Goal: Information Seeking & Learning: Learn about a topic

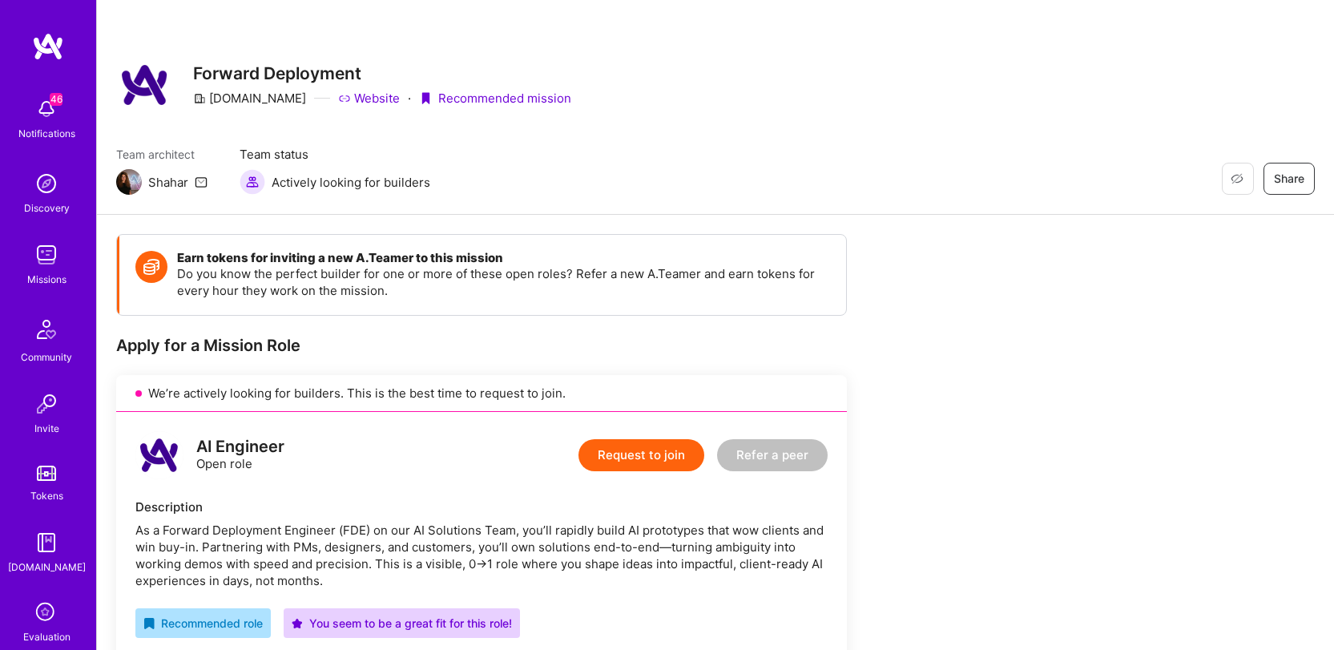
scroll to position [320, 0]
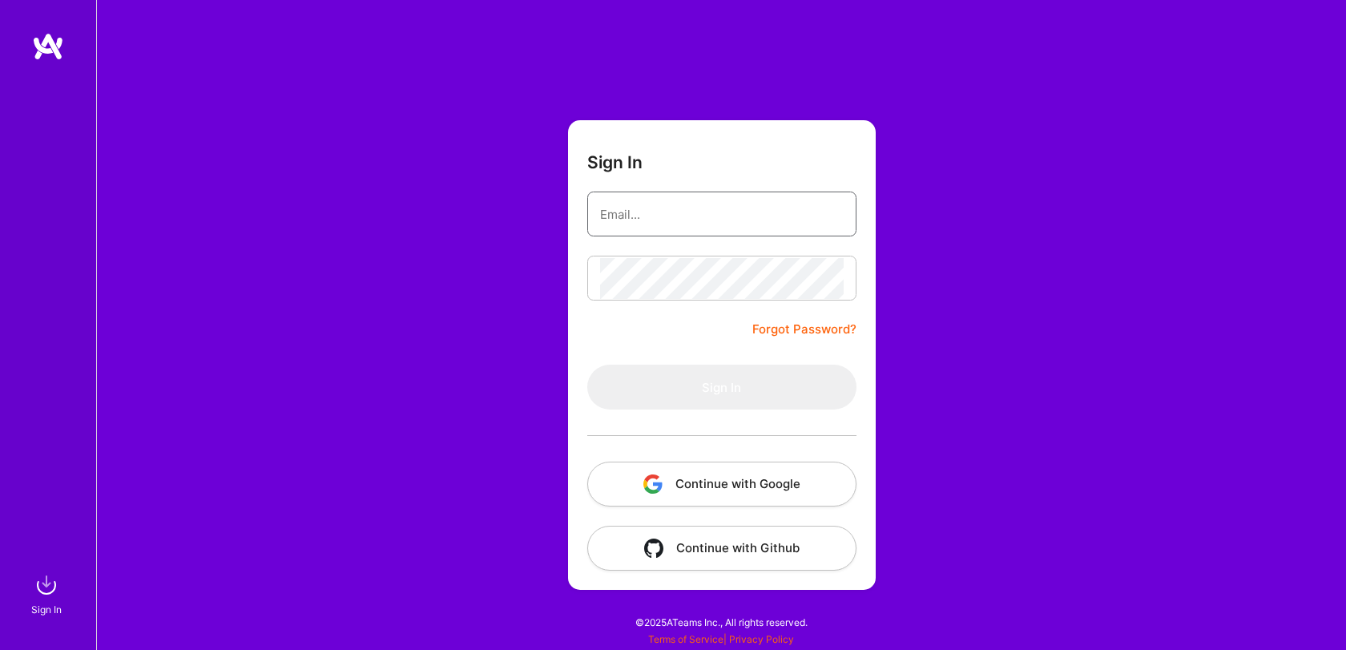
type input "[EMAIL_ADDRESS][DOMAIN_NAME]"
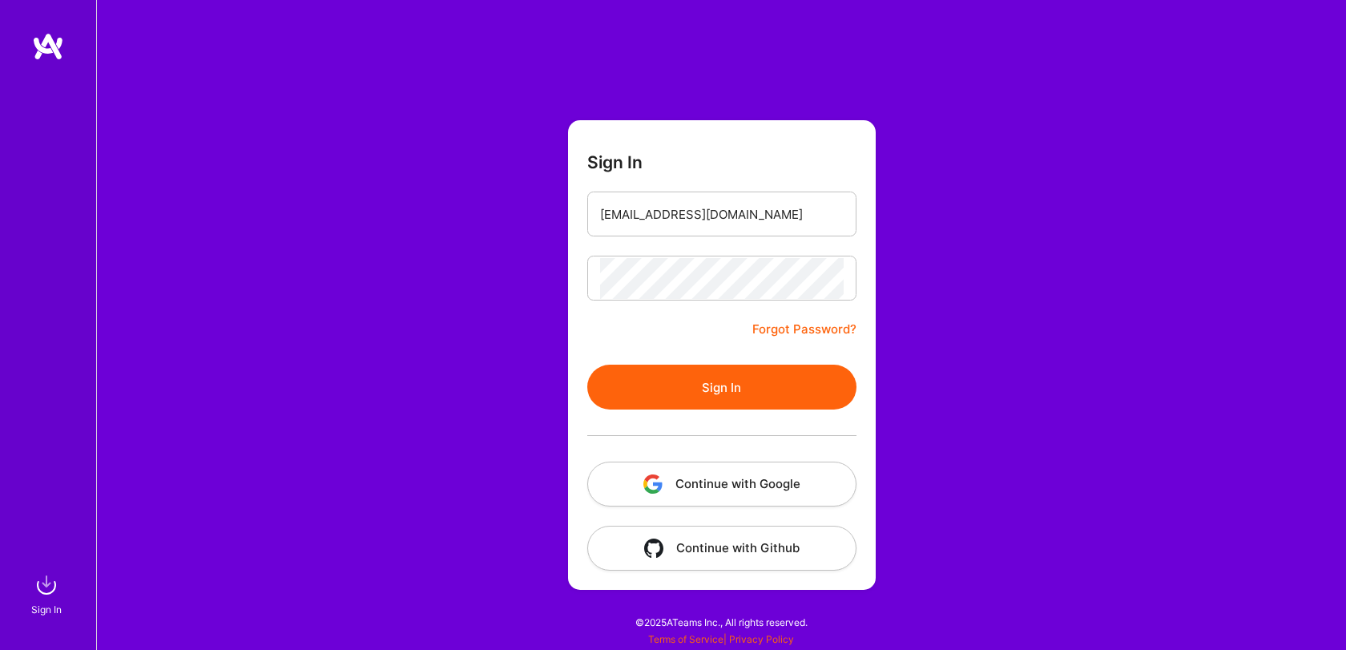
click at [752, 373] on button "Sign In" at bounding box center [721, 387] width 269 height 45
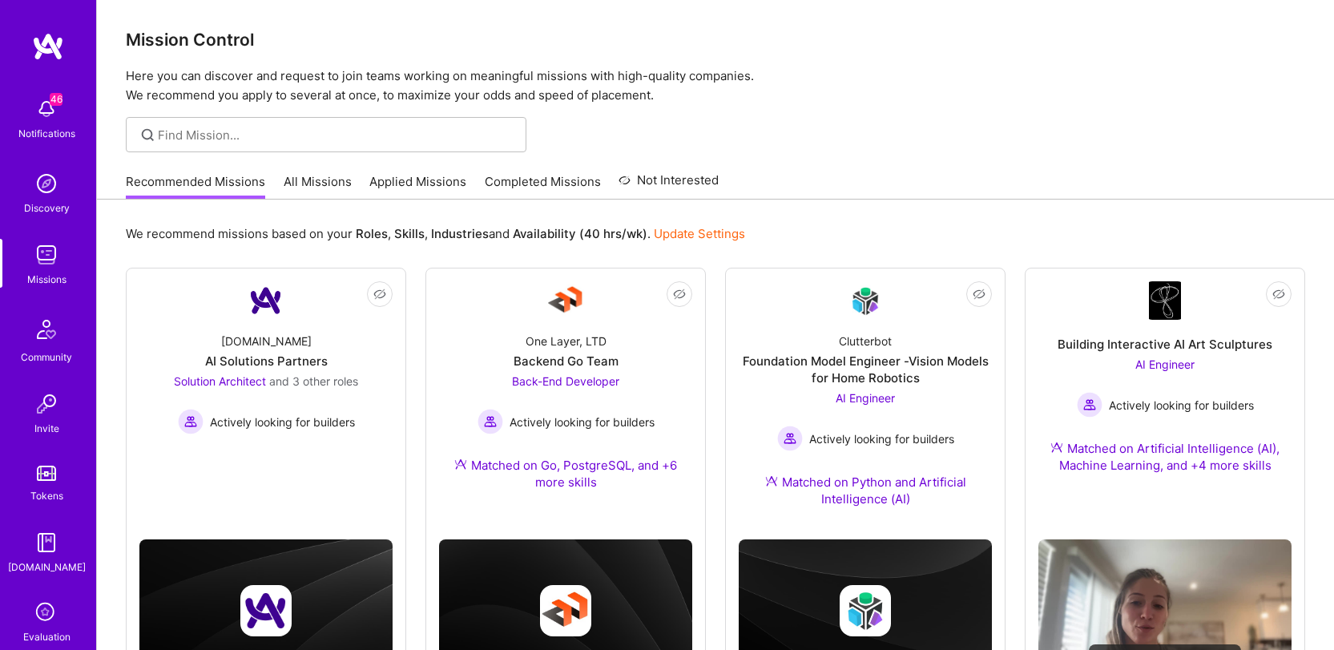
scroll to position [3, 0]
click at [337, 184] on link "All Missions" at bounding box center [318, 185] width 68 height 26
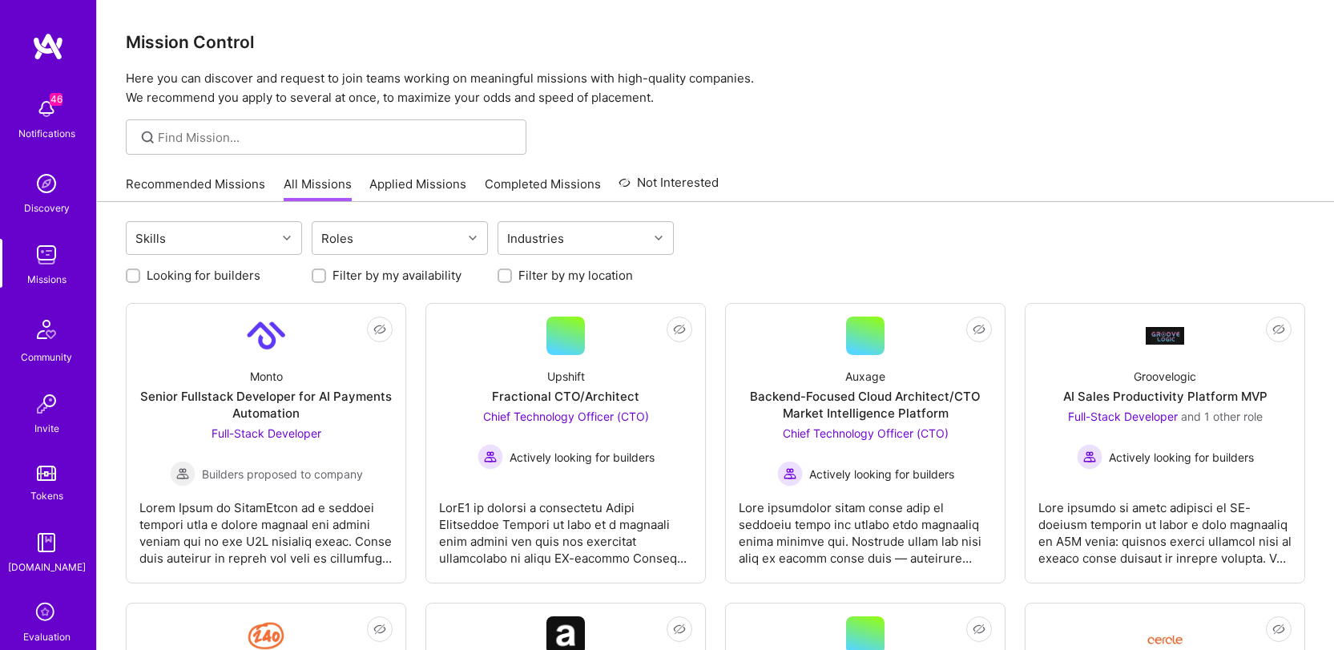
click at [430, 270] on label "Filter by my availability" at bounding box center [397, 275] width 129 height 17
click at [326, 271] on input "Filter by my availability" at bounding box center [320, 276] width 11 height 11
checkbox input "true"
click at [592, 278] on label "Filter by my location" at bounding box center [575, 275] width 115 height 17
click at [512, 278] on input "Filter by my location" at bounding box center [506, 276] width 11 height 11
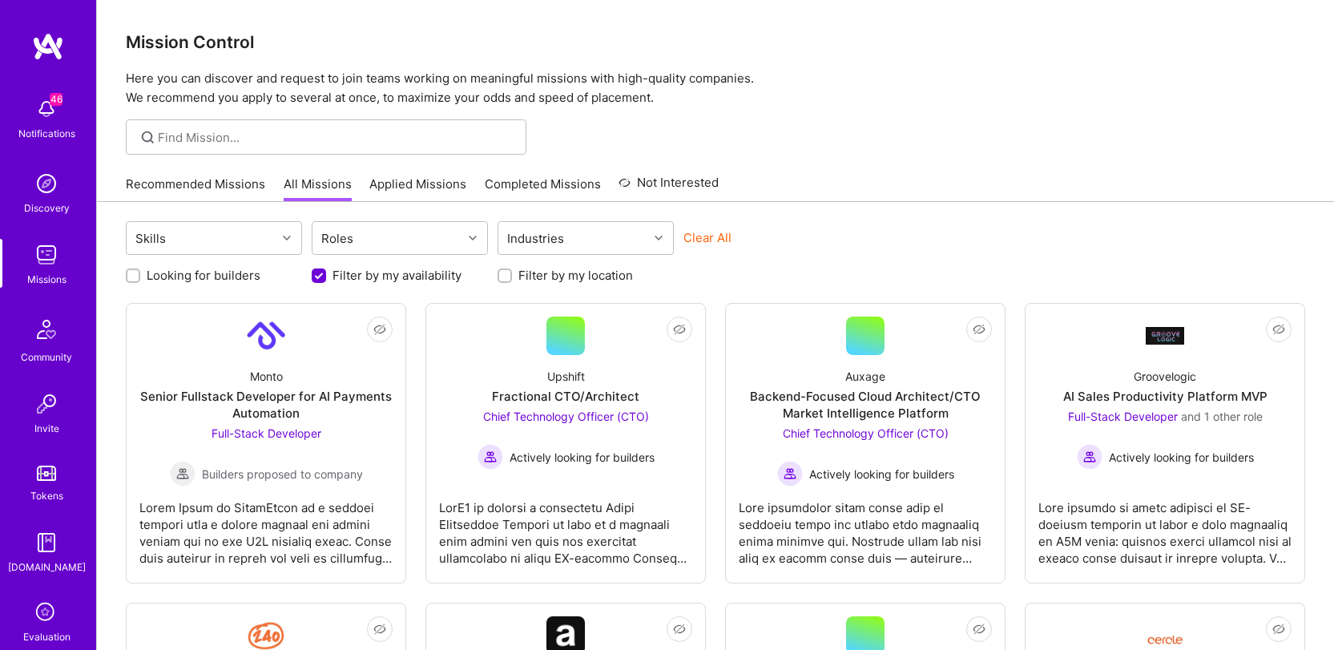
checkbox input "true"
